Goal: Book appointment/travel/reservation

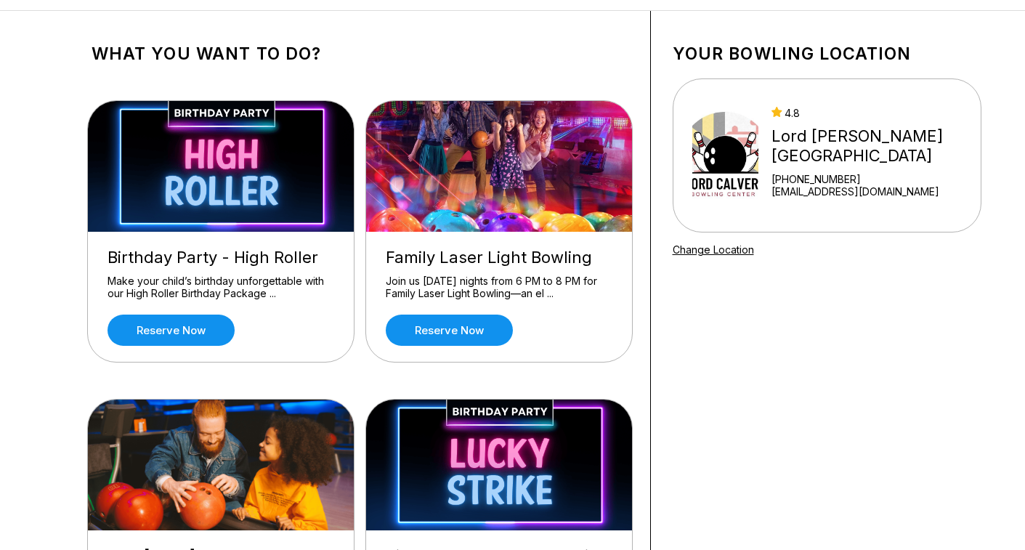
scroll to position [63, 0]
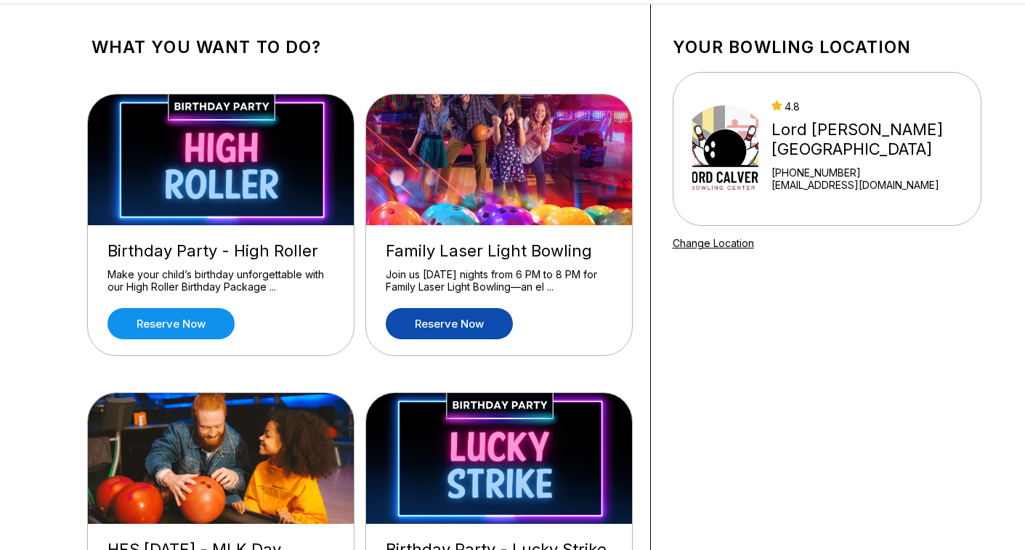
click at [464, 323] on link "Reserve now" at bounding box center [449, 323] width 127 height 31
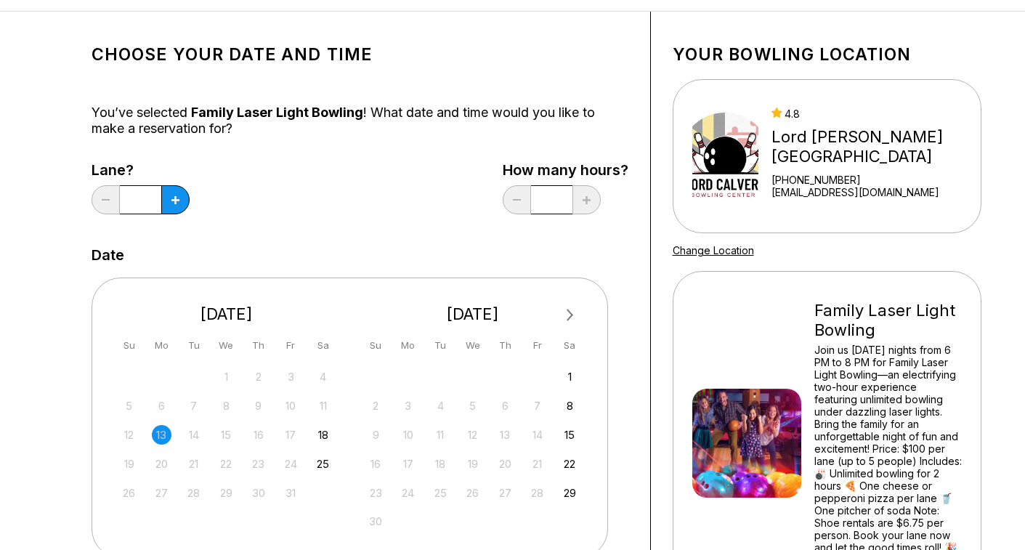
scroll to position [76, 0]
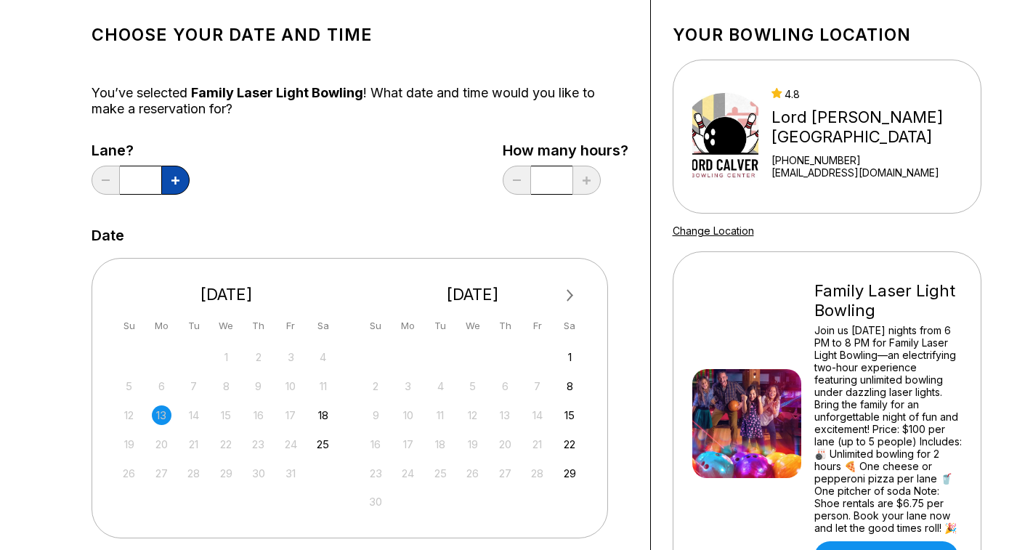
click at [177, 179] on icon at bounding box center [175, 180] width 8 height 8
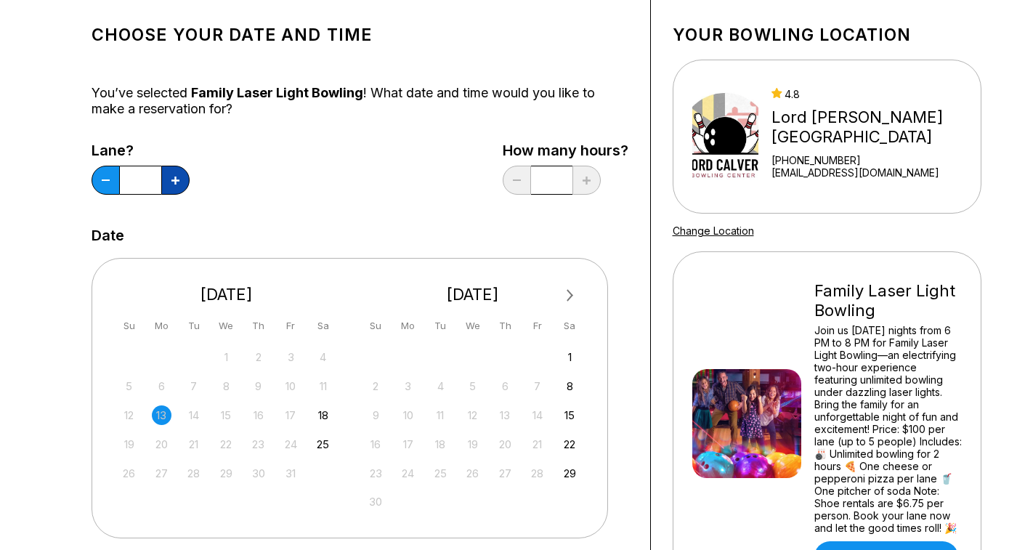
click at [177, 179] on icon at bounding box center [175, 180] width 8 height 8
click at [100, 176] on button at bounding box center [106, 180] width 28 height 29
type input "*"
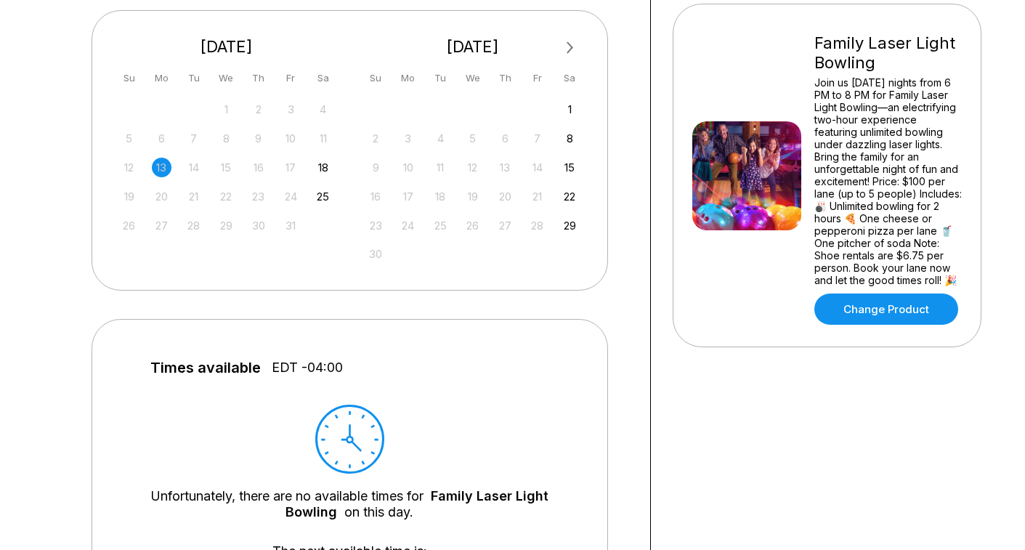
scroll to position [321, 0]
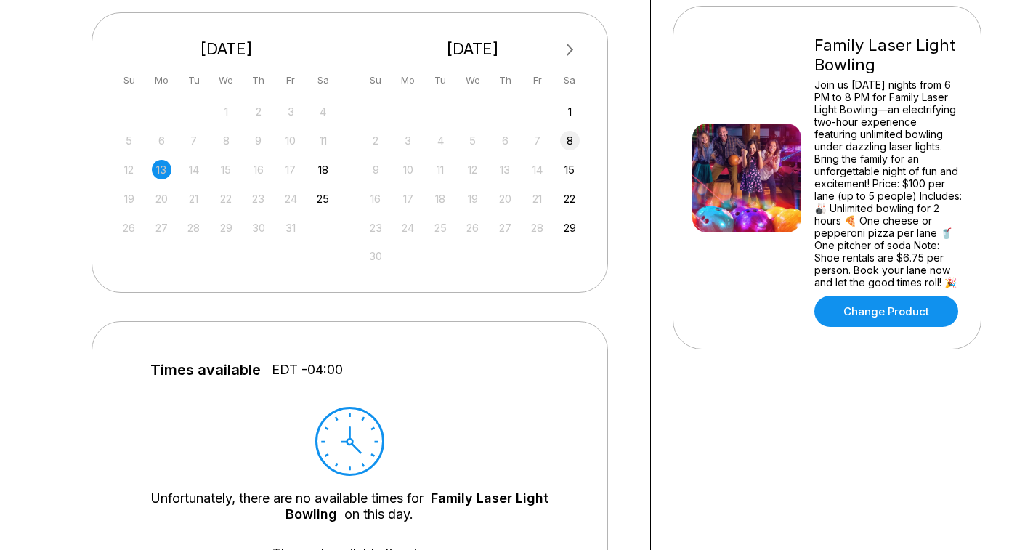
click at [567, 140] on div "8" at bounding box center [570, 141] width 20 height 20
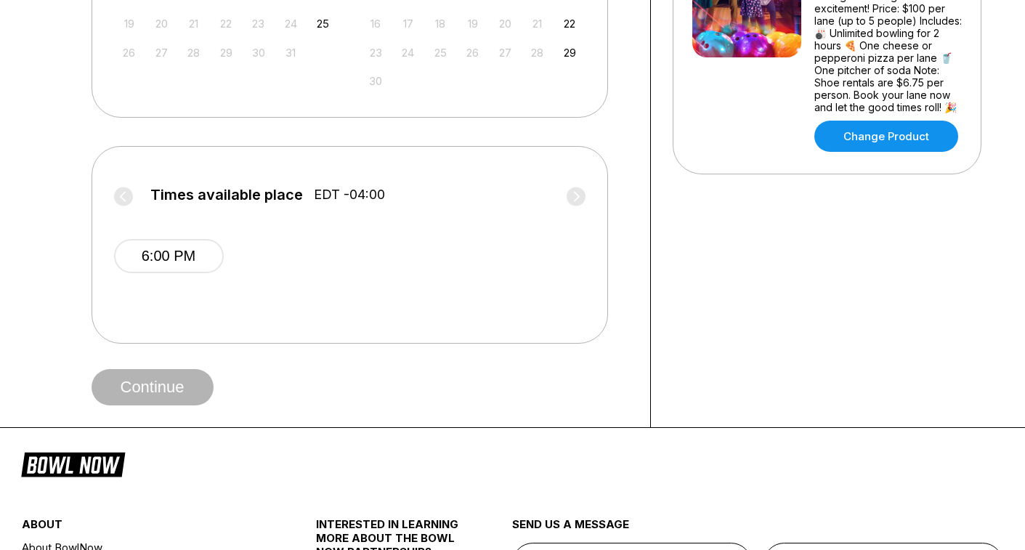
scroll to position [504, 0]
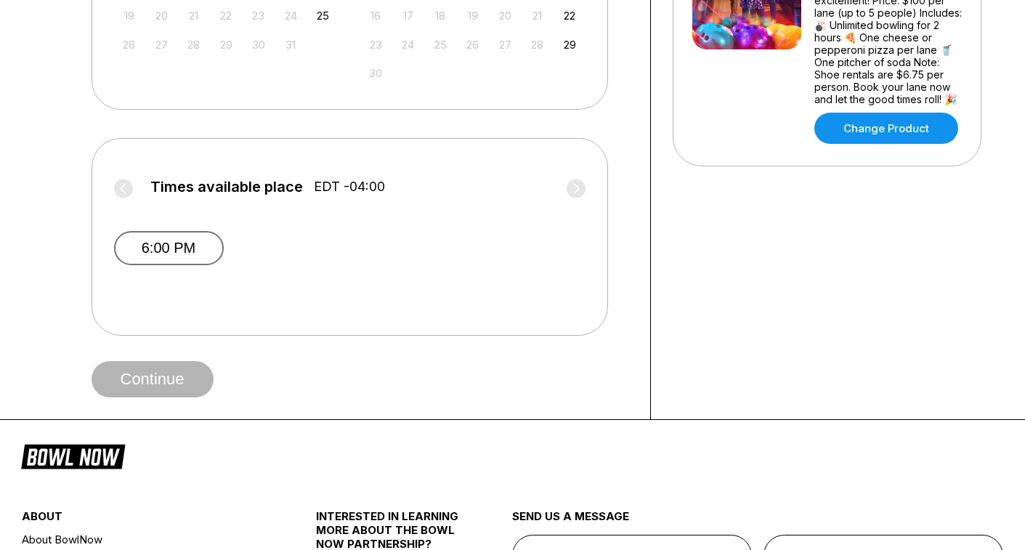
click at [210, 250] on button "6:00 PM" at bounding box center [169, 248] width 110 height 34
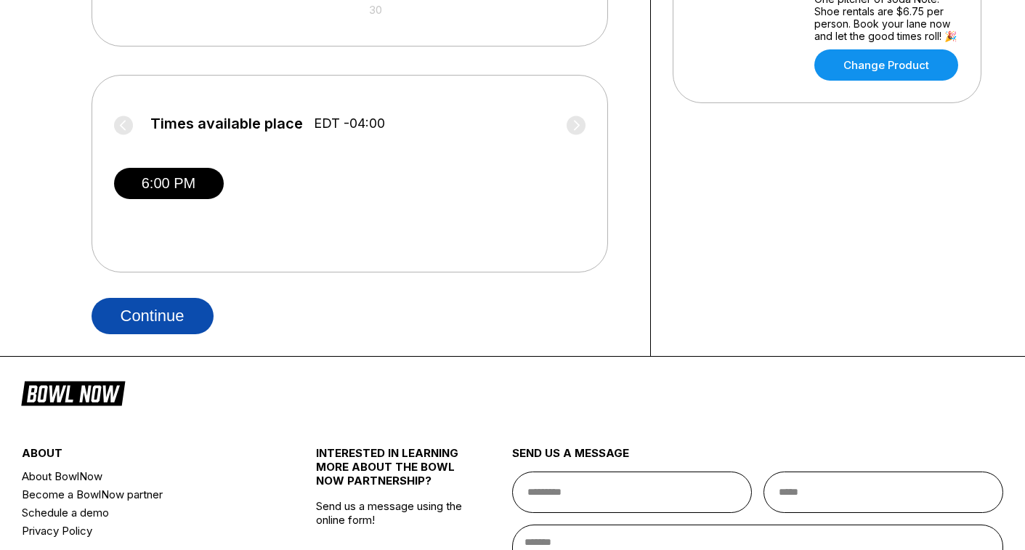
scroll to position [598, 0]
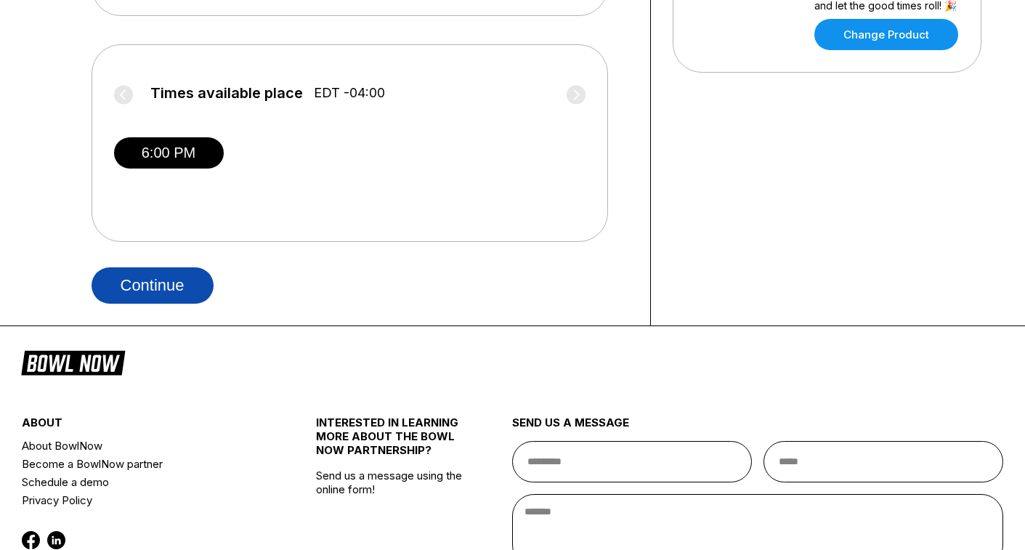
click at [182, 277] on button "Continue" at bounding box center [153, 285] width 122 height 36
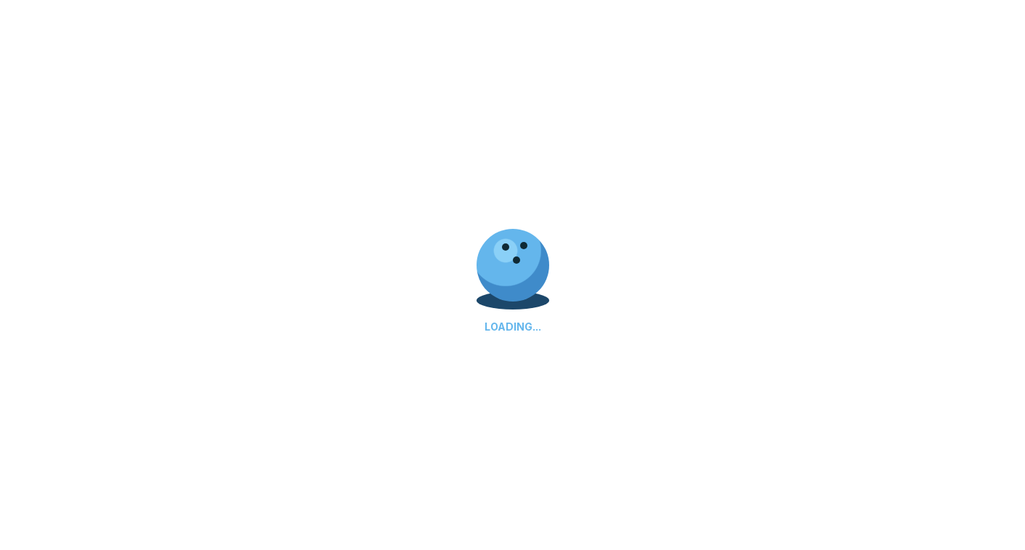
select select "**"
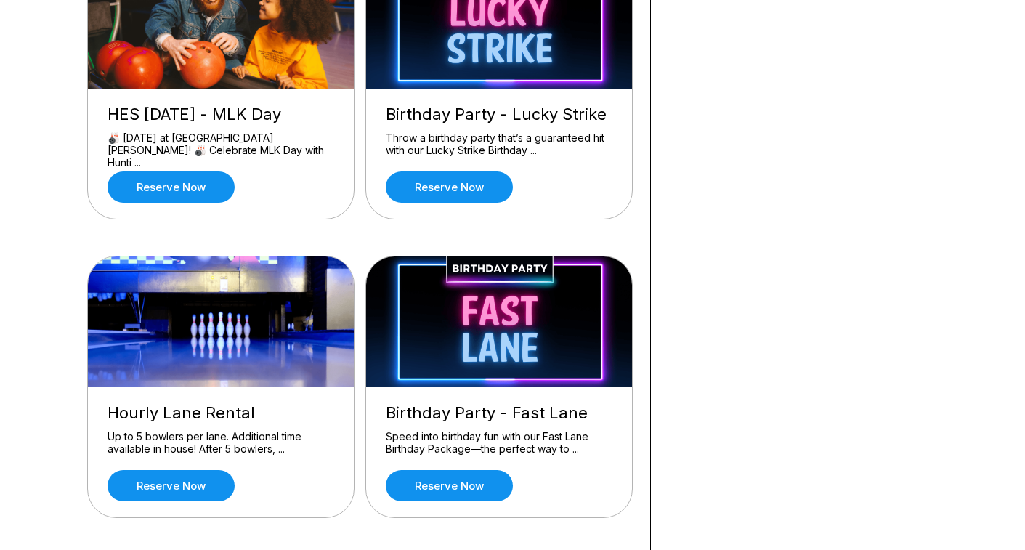
scroll to position [508, 0]
